Goal: Task Accomplishment & Management: Complete application form

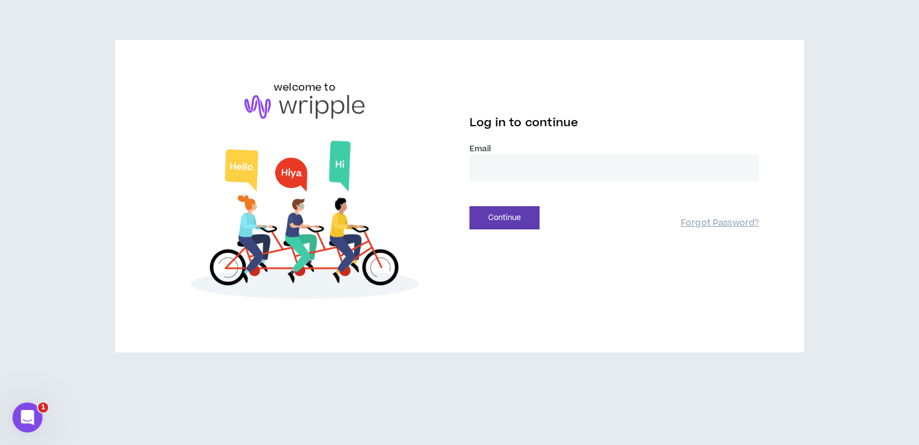
click at [480, 157] on input "email" at bounding box center [613, 167] width 289 height 27
type input "**********"
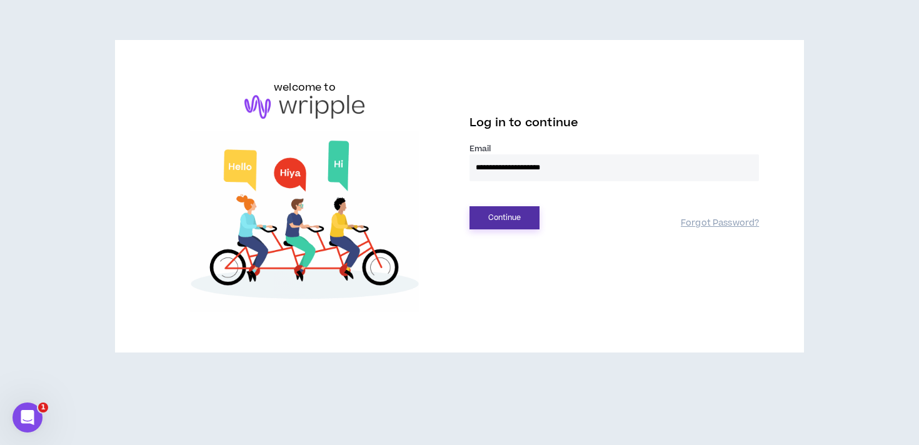
click at [514, 227] on button "Continue" at bounding box center [504, 217] width 70 height 23
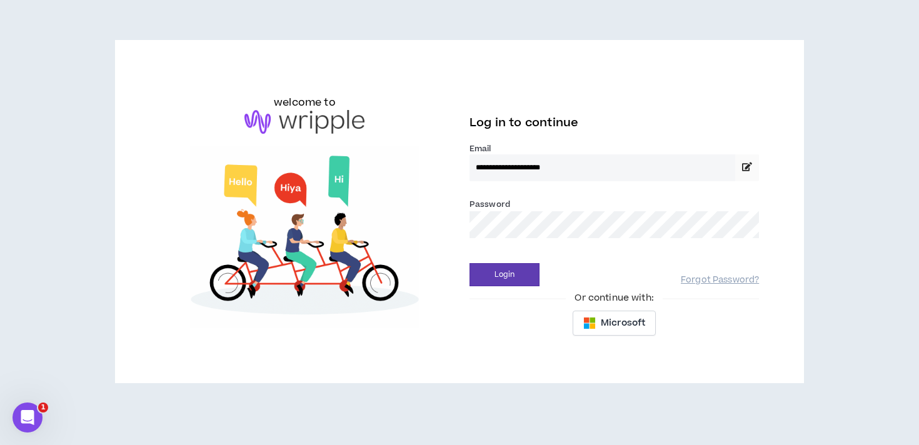
click at [507, 261] on div "Login Forgot Password?" at bounding box center [613, 270] width 289 height 32
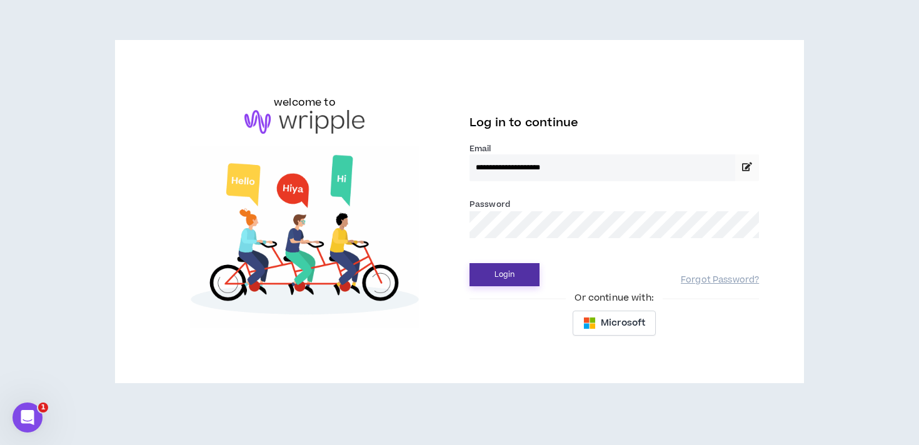
click at [507, 276] on button "Login" at bounding box center [504, 274] width 70 height 23
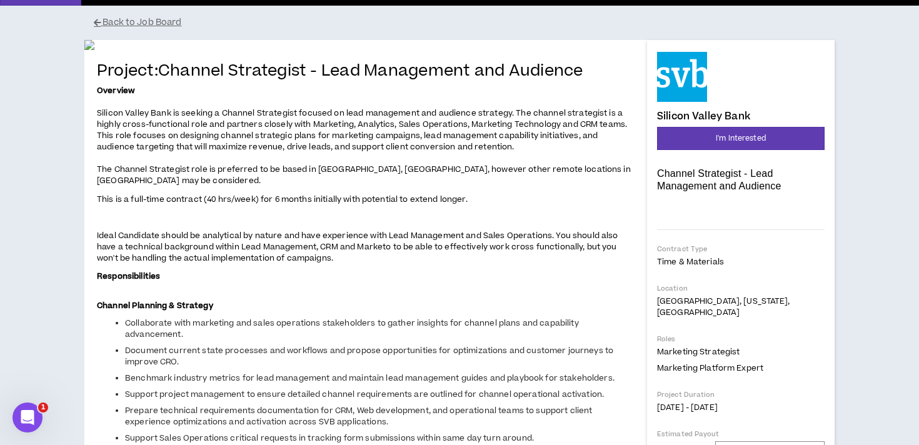
scroll to position [51, 0]
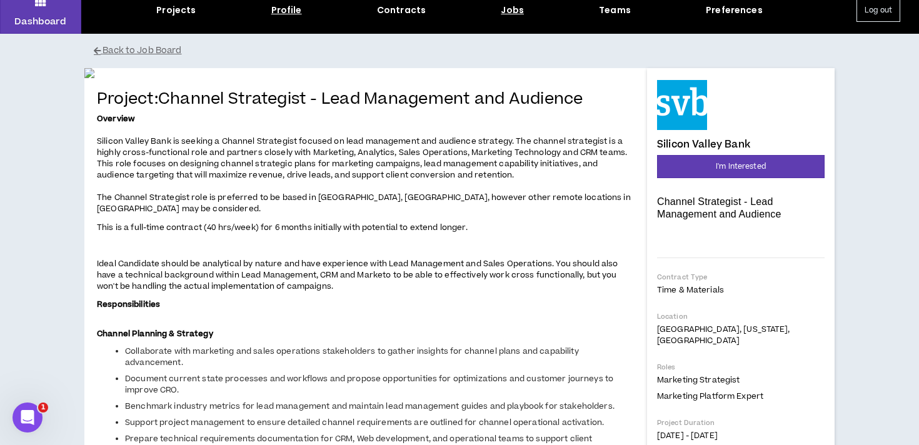
click at [283, 14] on div "Profile" at bounding box center [286, 10] width 31 height 13
select select "*"
select select "US"
select select "*******"
select select "*"
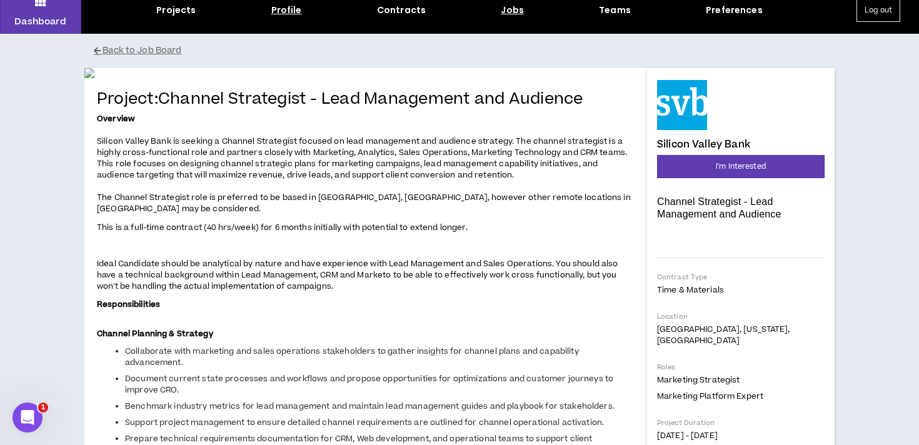
select select "**********"
select select "*****"
select select "**********"
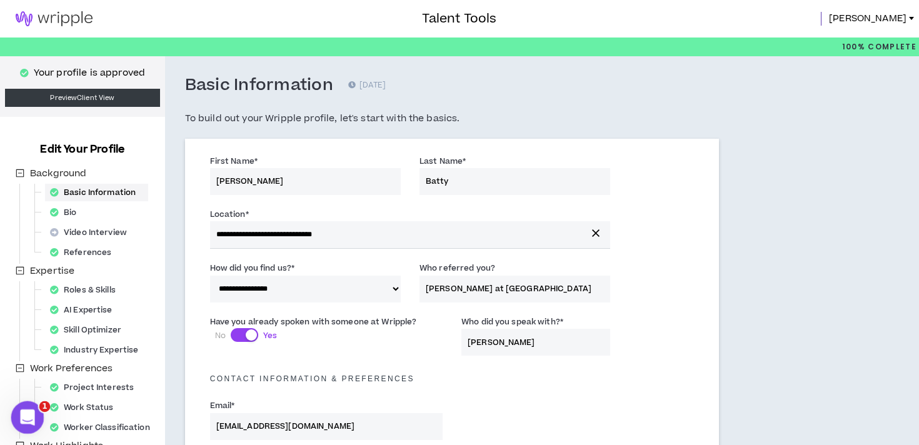
click at [31, 420] on div "Open Intercom Messenger" at bounding box center [25, 415] width 41 height 41
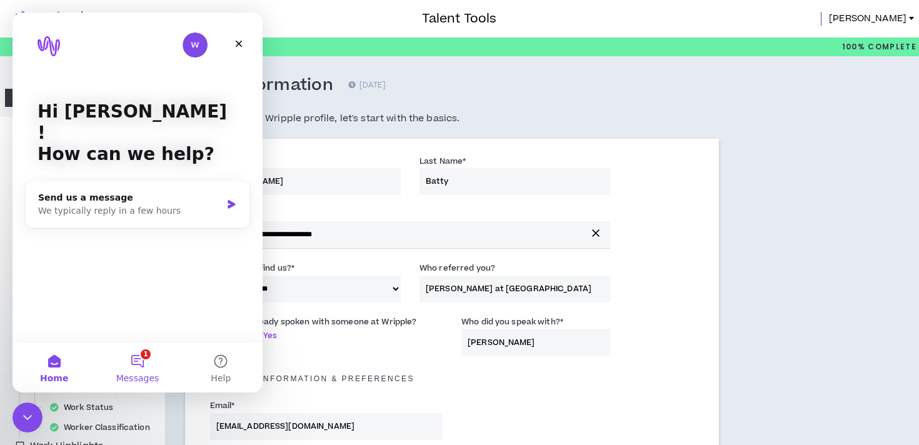
click at [137, 366] on button "1 Messages" at bounding box center [137, 367] width 83 height 50
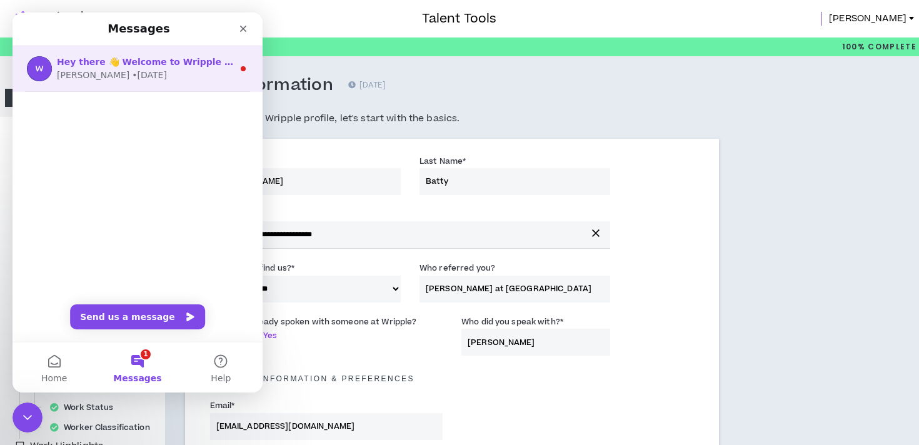
click at [171, 72] on div "[PERSON_NAME] • [DATE]" at bounding box center [145, 75] width 176 height 13
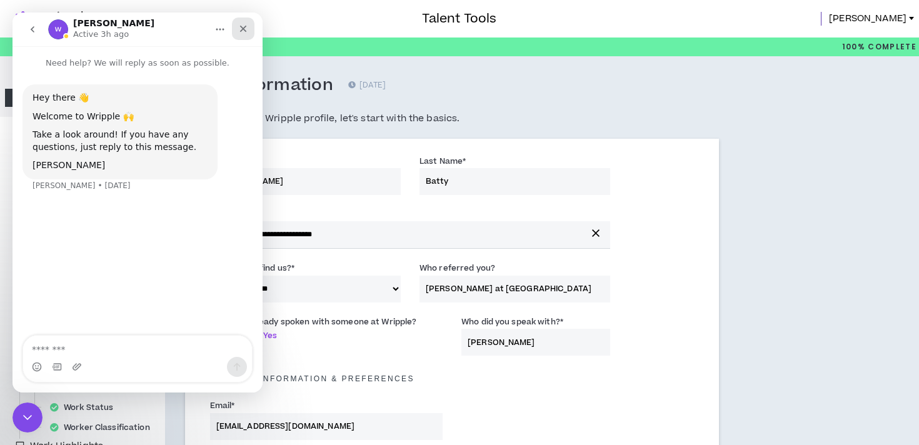
click at [242, 25] on icon "Close" at bounding box center [243, 29] width 10 height 10
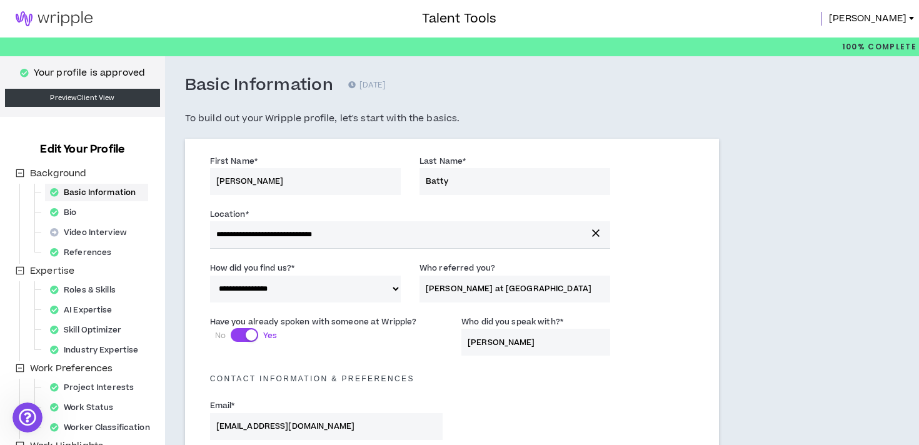
click at [76, 22] on img at bounding box center [54, 18] width 108 height 15
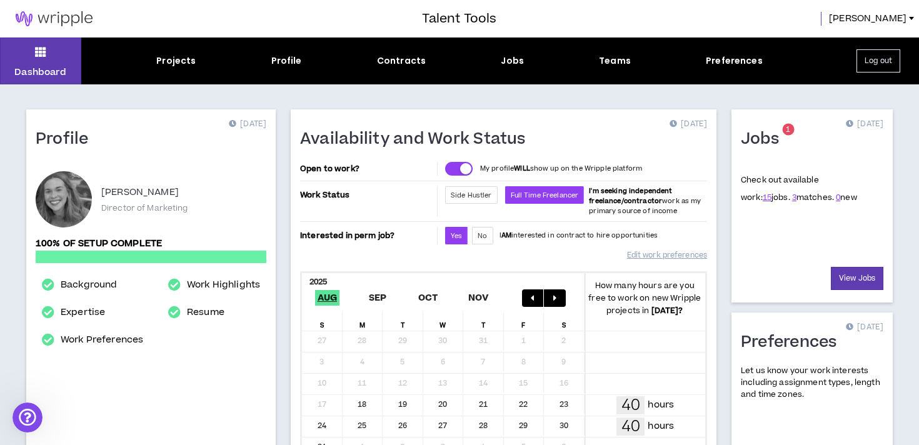
click at [196, 65] on div "Projects Profile Contracts Jobs Teams Preferences" at bounding box center [459, 60] width 756 height 13
click at [181, 64] on div "Projects" at bounding box center [175, 60] width 39 height 13
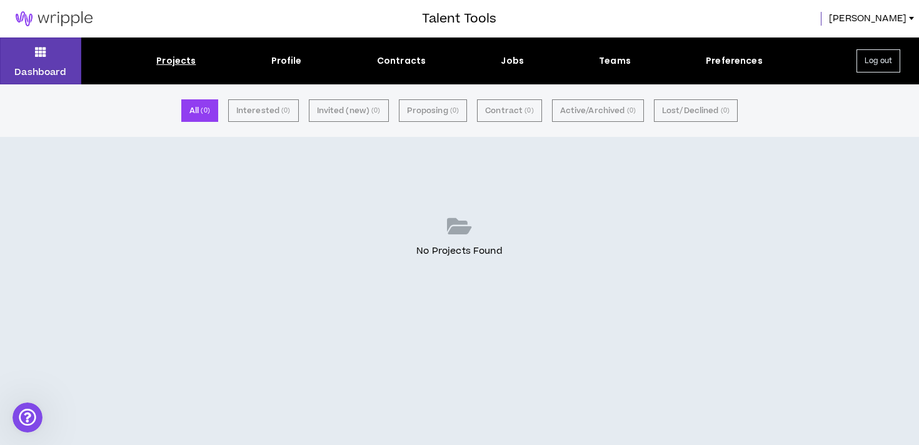
click at [528, 60] on div "Projects Profile Contracts Jobs Teams Preferences" at bounding box center [459, 60] width 756 height 13
click at [517, 60] on div "Jobs" at bounding box center [512, 60] width 23 height 13
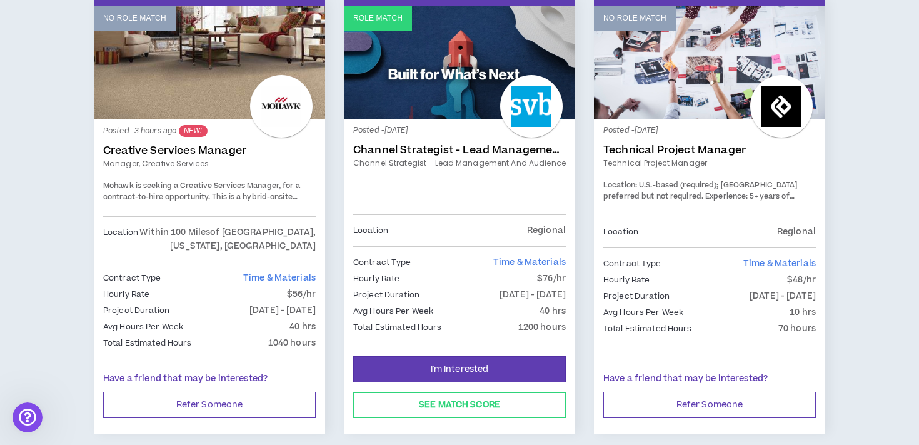
scroll to position [206, 0]
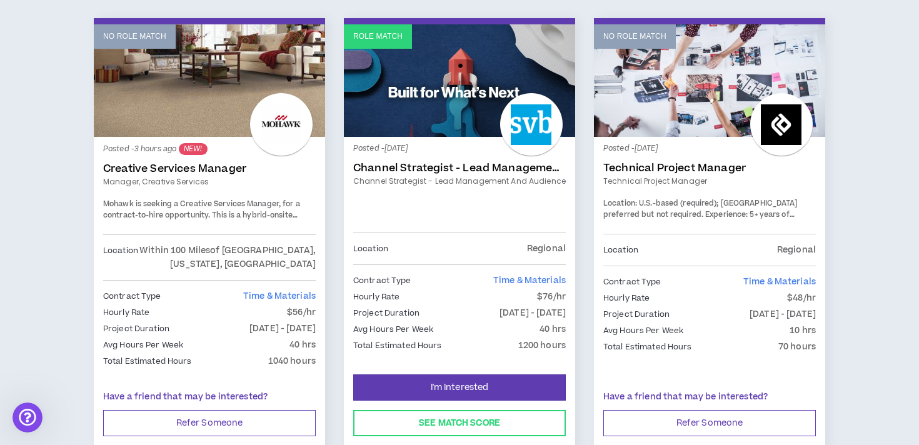
click at [444, 117] on link "Role Match" at bounding box center [459, 80] width 231 height 112
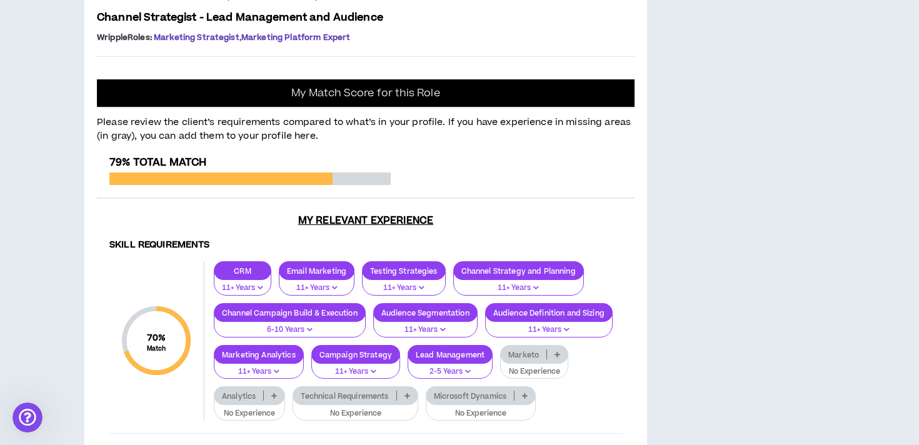
scroll to position [962, 0]
